Goal: Use online tool/utility: Use online tool/utility

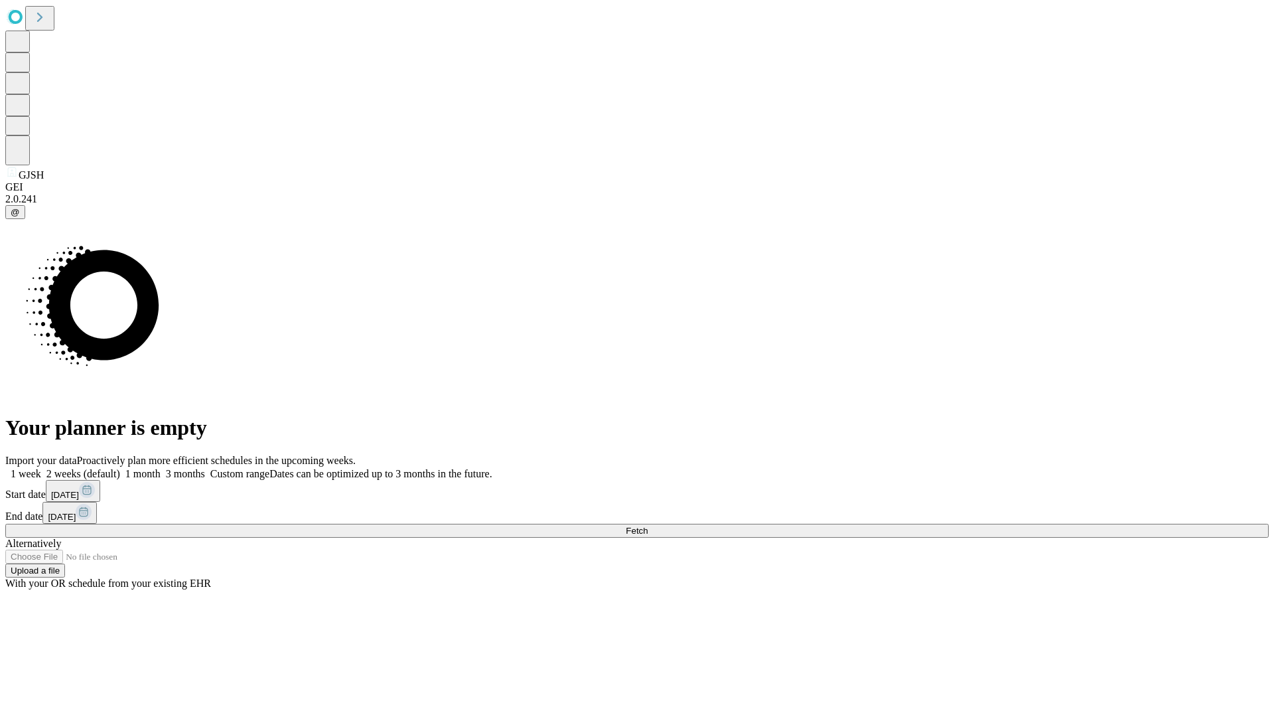
click at [648, 525] on span "Fetch" at bounding box center [637, 530] width 22 height 10
